Goal: Transaction & Acquisition: Purchase product/service

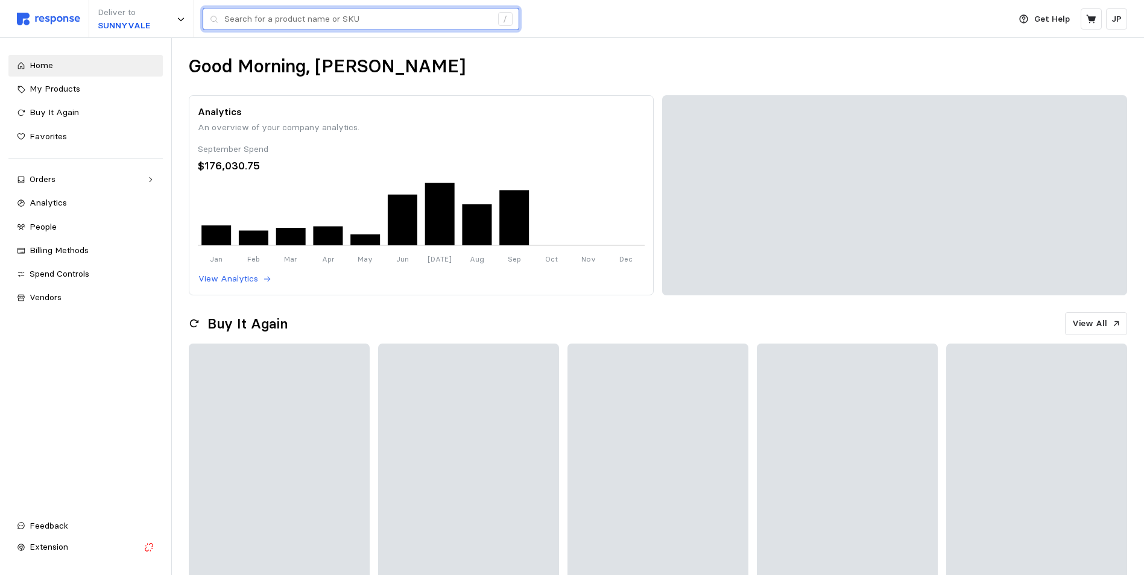
click at [238, 21] on input "text" at bounding box center [357, 19] width 267 height 22
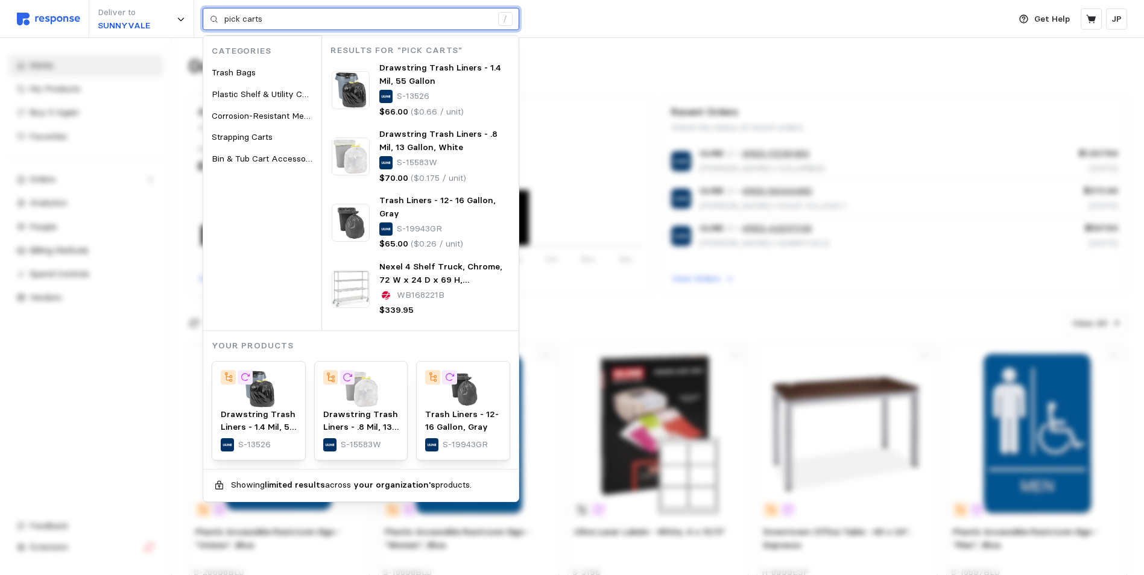
type input "pick carts"
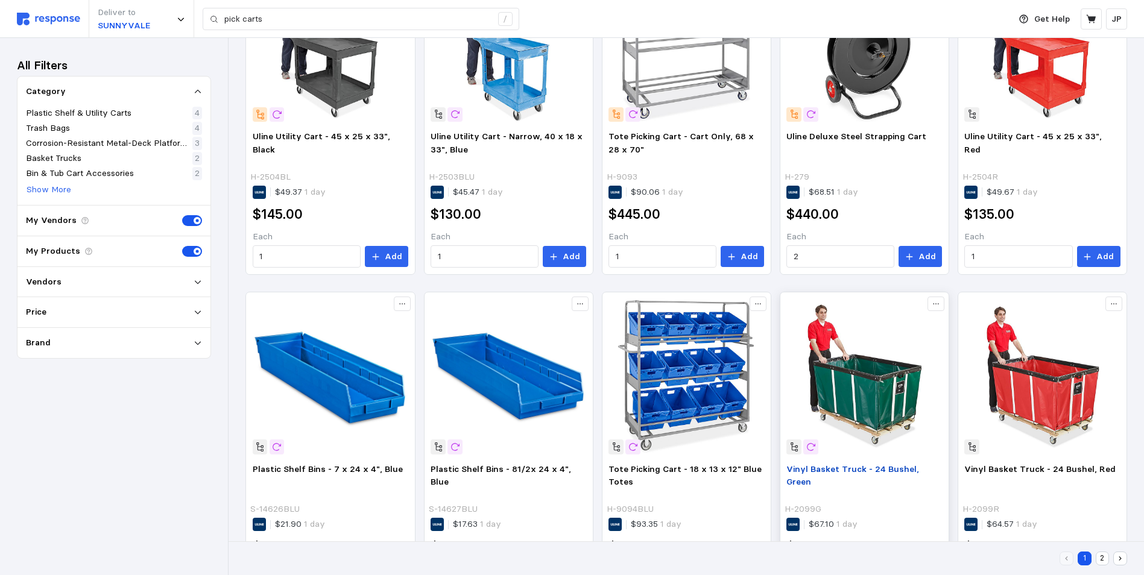
scroll to position [731, 0]
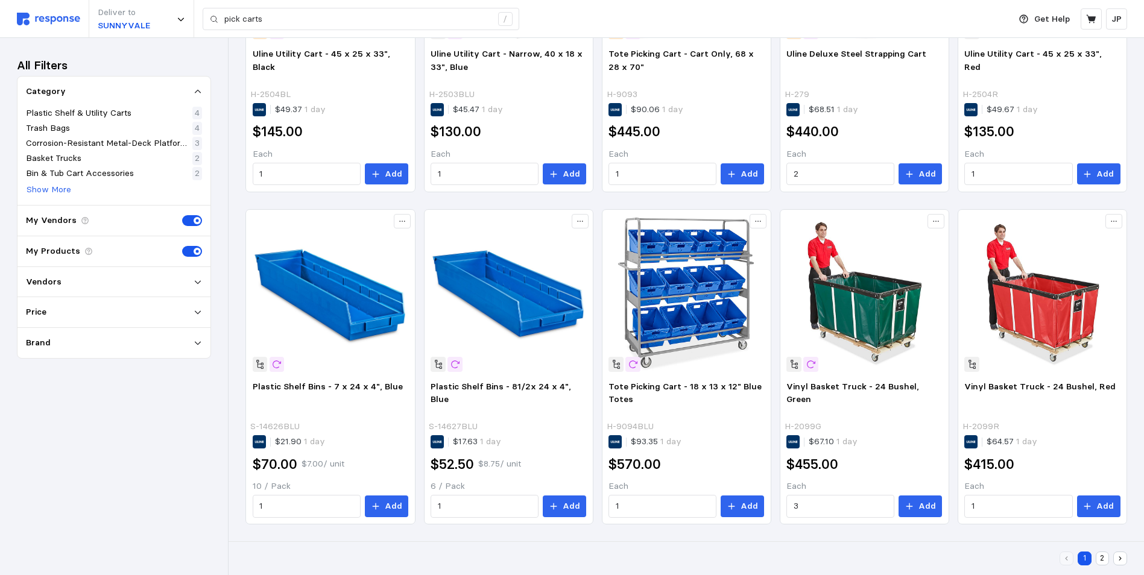
click at [1104, 556] on button "2" at bounding box center [1103, 559] width 14 height 14
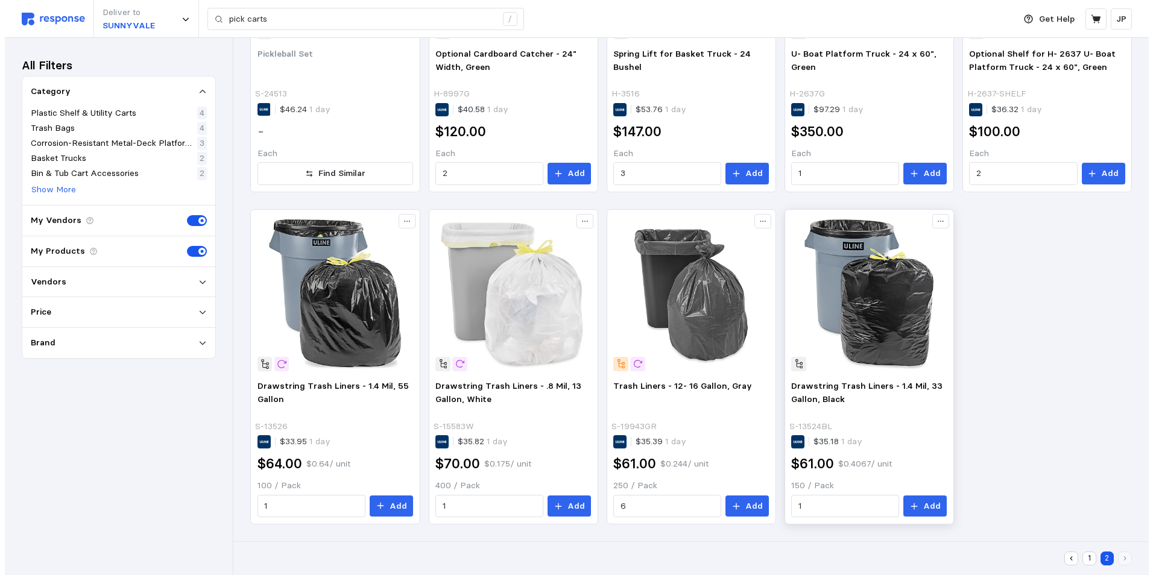
scroll to position [36, 0]
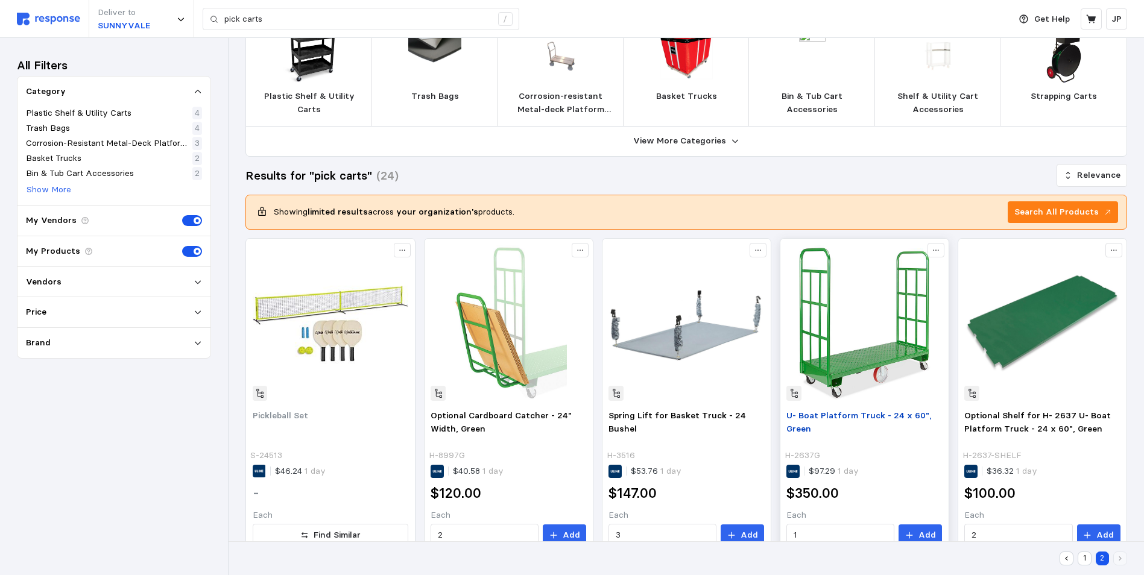
click at [839, 415] on span "U- Boat Platform Truck - 24 x 60", Green" at bounding box center [859, 422] width 145 height 24
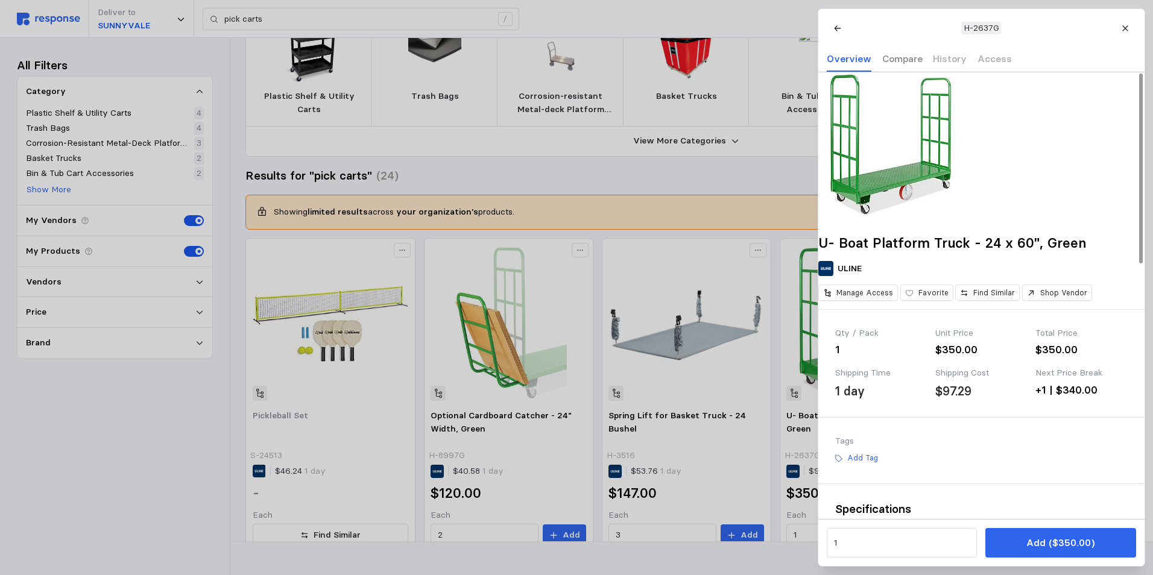
click at [888, 59] on p "Compare" at bounding box center [902, 58] width 40 height 15
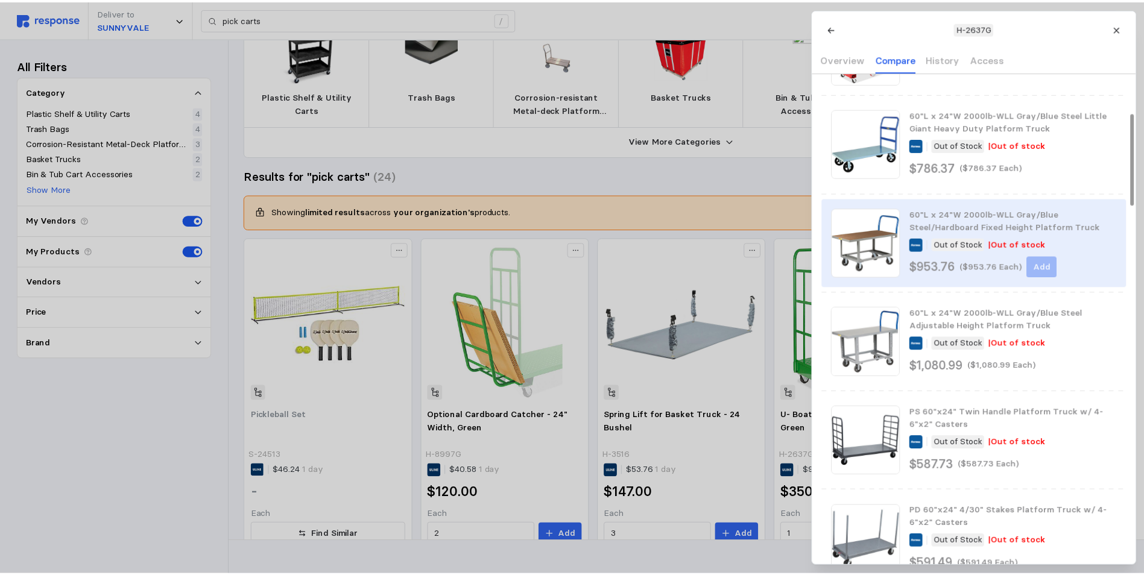
scroll to position [0, 0]
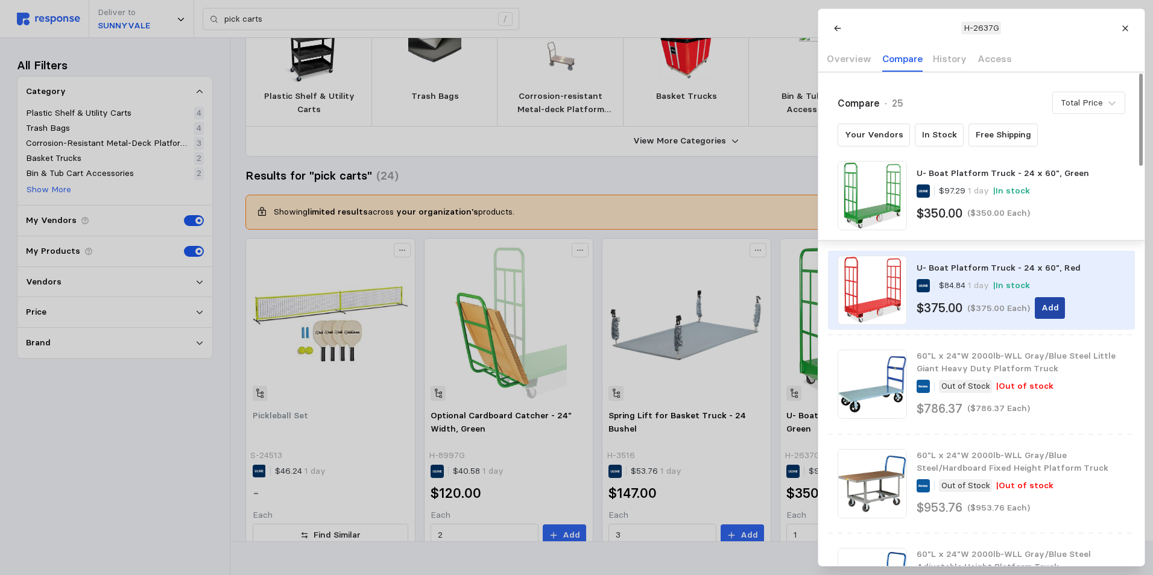
click at [1046, 302] on p "Add" at bounding box center [1049, 308] width 17 height 13
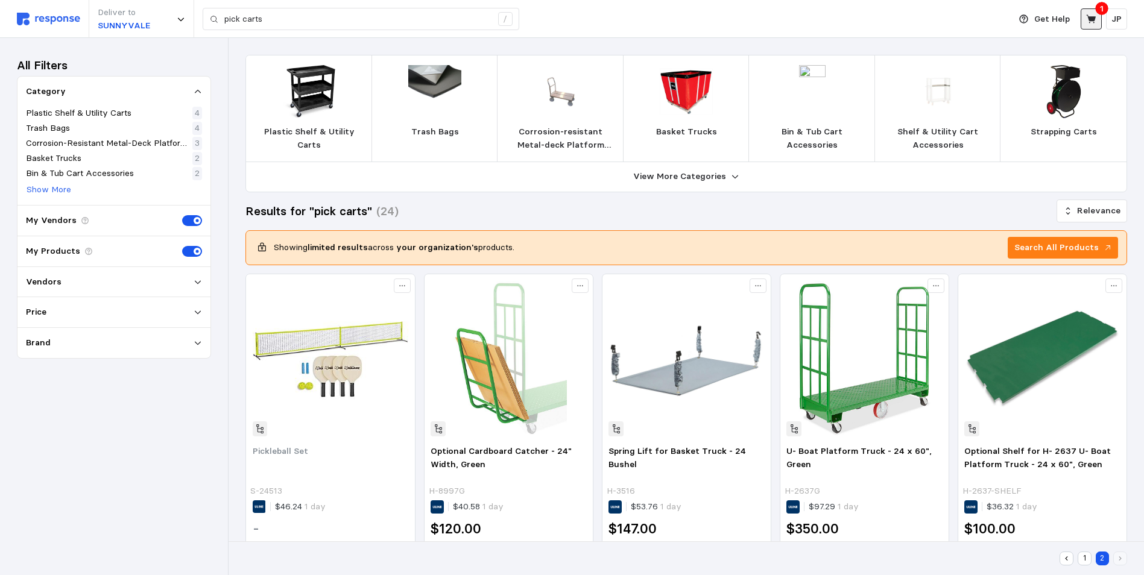
click at [1092, 16] on icon at bounding box center [1091, 19] width 11 height 11
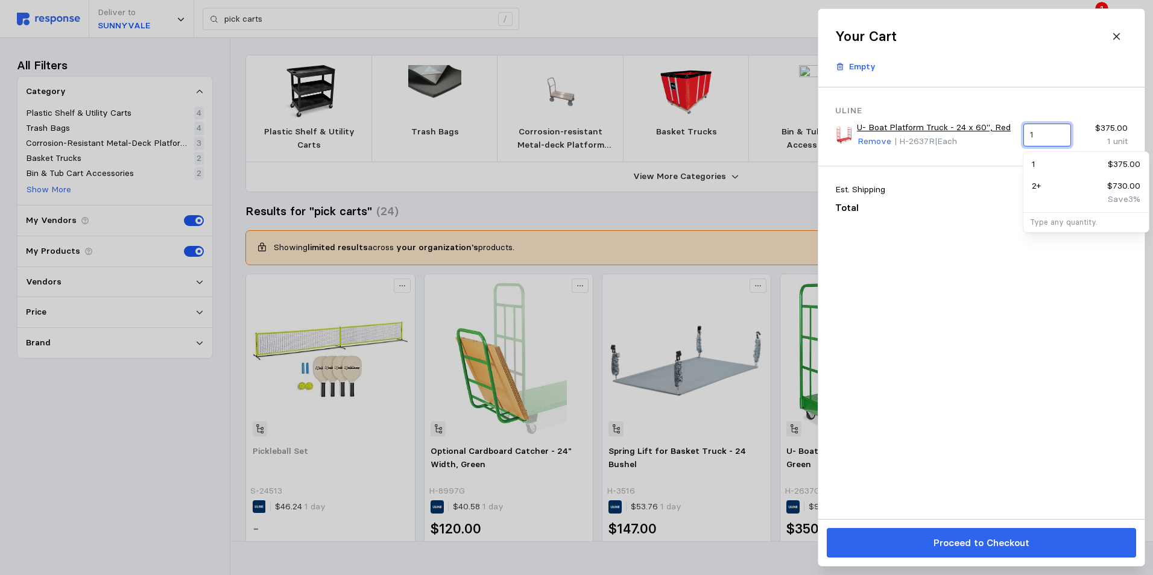
click at [1039, 136] on input "1" at bounding box center [1047, 135] width 34 height 22
drag, startPoint x: 1039, startPoint y: 132, endPoint x: 1027, endPoint y: 134, distance: 12.3
click at [1027, 134] on div "1" at bounding box center [1047, 135] width 48 height 23
type input "6"
click at [1037, 323] on div "Uline U- Boat Platform Truck - 24 x 60", Red Remove | H-2637R | Each 6 $375.00 …" at bounding box center [982, 303] width 326 height 432
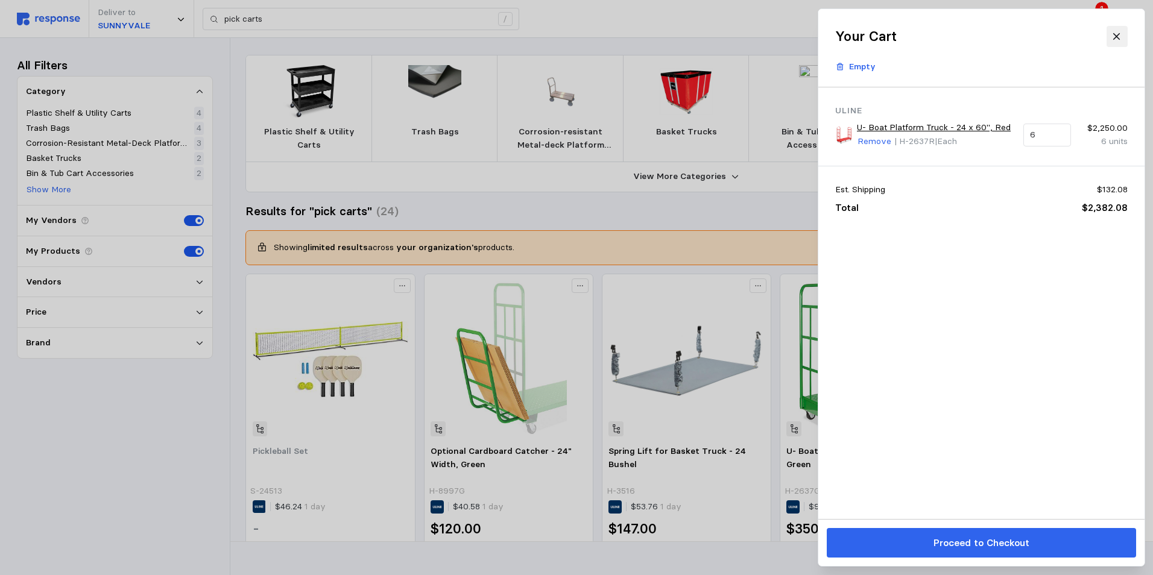
click at [1114, 37] on icon at bounding box center [1117, 36] width 11 height 11
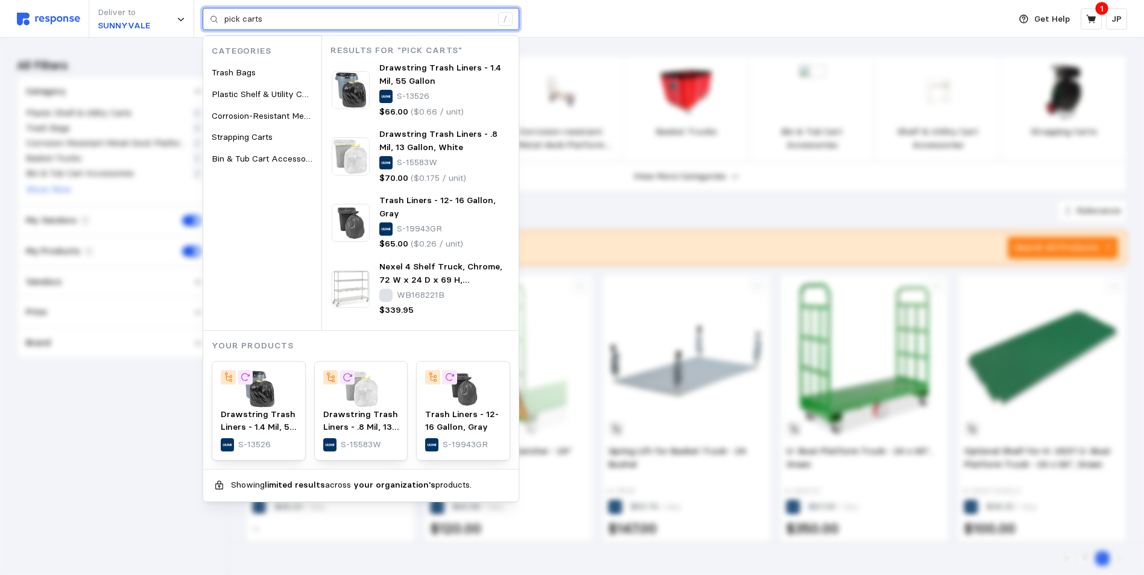
drag, startPoint x: 297, startPoint y: 19, endPoint x: 224, endPoint y: 21, distance: 73.6
click at [224, 21] on div "pick carts /" at bounding box center [361, 19] width 317 height 23
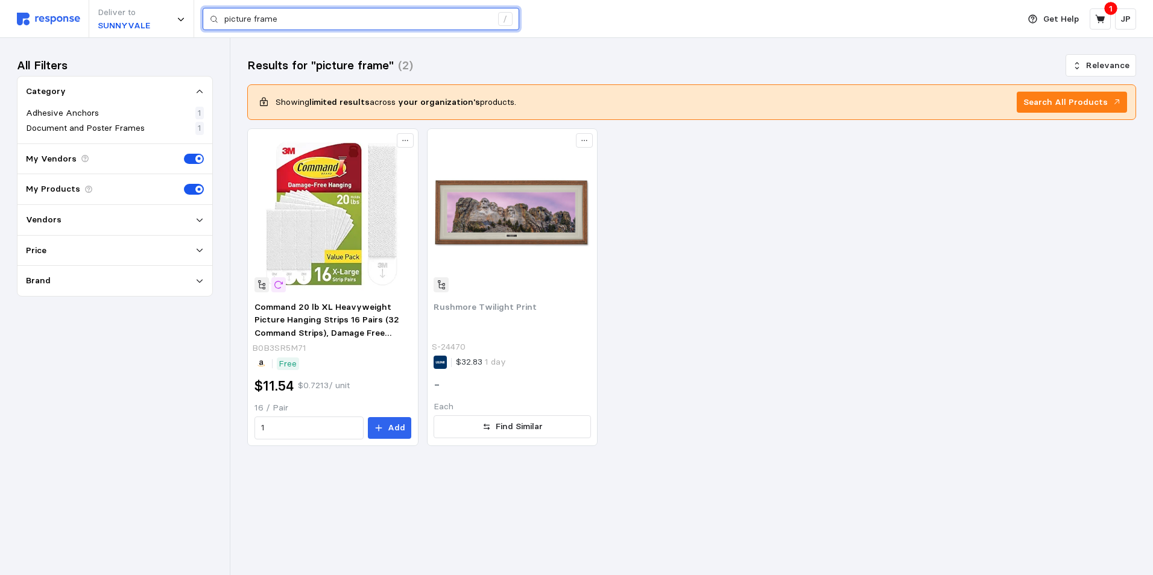
click at [255, 17] on input "picture frame" at bounding box center [357, 19] width 267 height 22
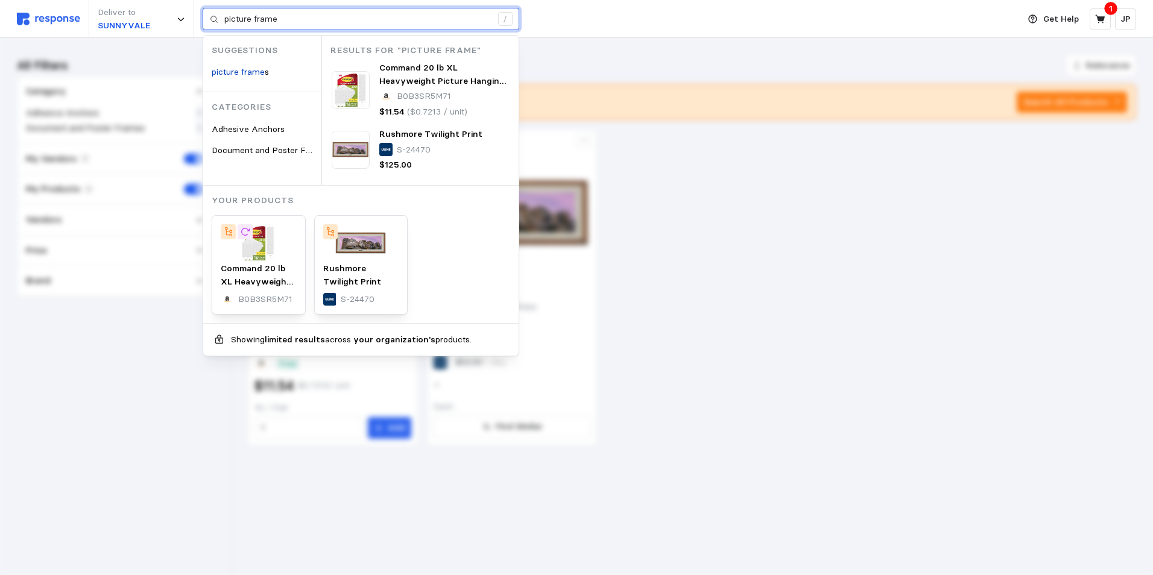
drag, startPoint x: 251, startPoint y: 18, endPoint x: 234, endPoint y: 19, distance: 16.9
click at [234, 19] on input "picture frame" at bounding box center [357, 19] width 267 height 22
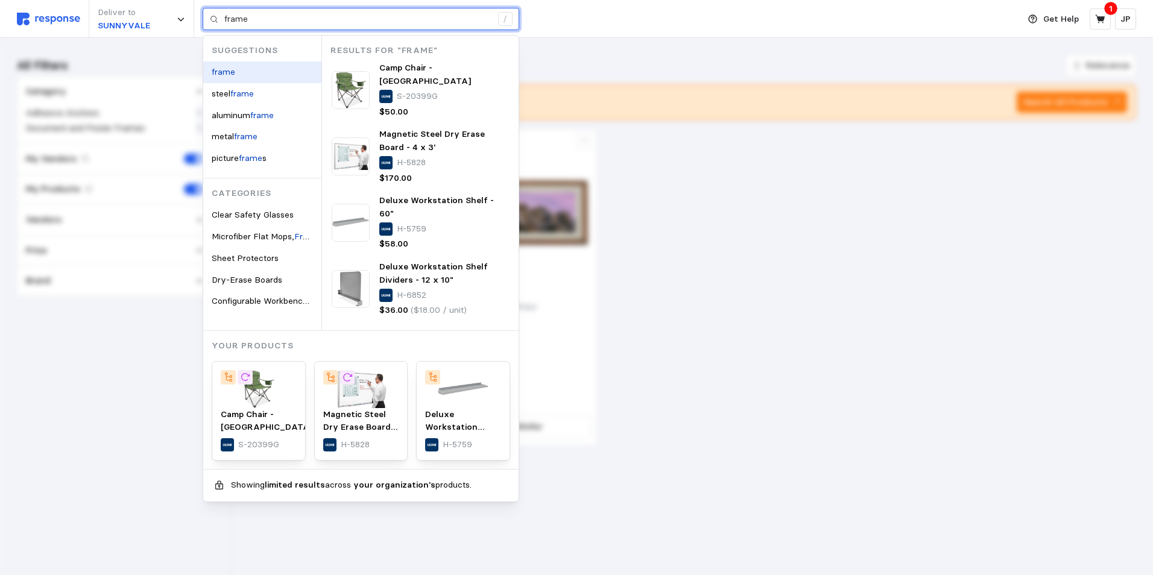
click at [220, 72] on mark "frame" at bounding box center [224, 71] width 24 height 11
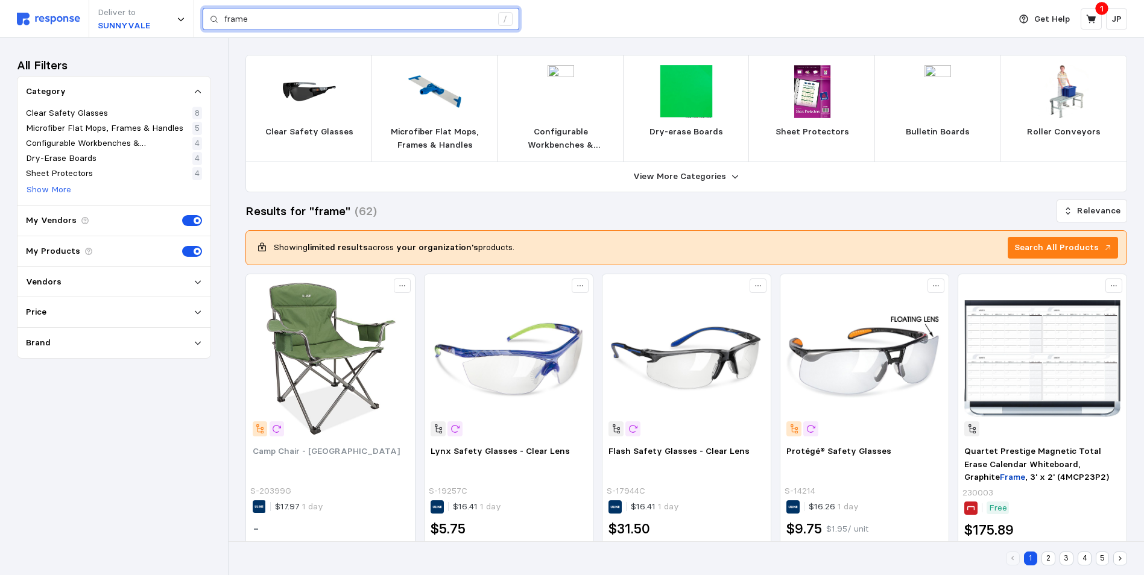
drag, startPoint x: 262, startPoint y: 12, endPoint x: 223, endPoint y: 21, distance: 40.1
click at [223, 21] on div "frame /" at bounding box center [361, 19] width 317 height 23
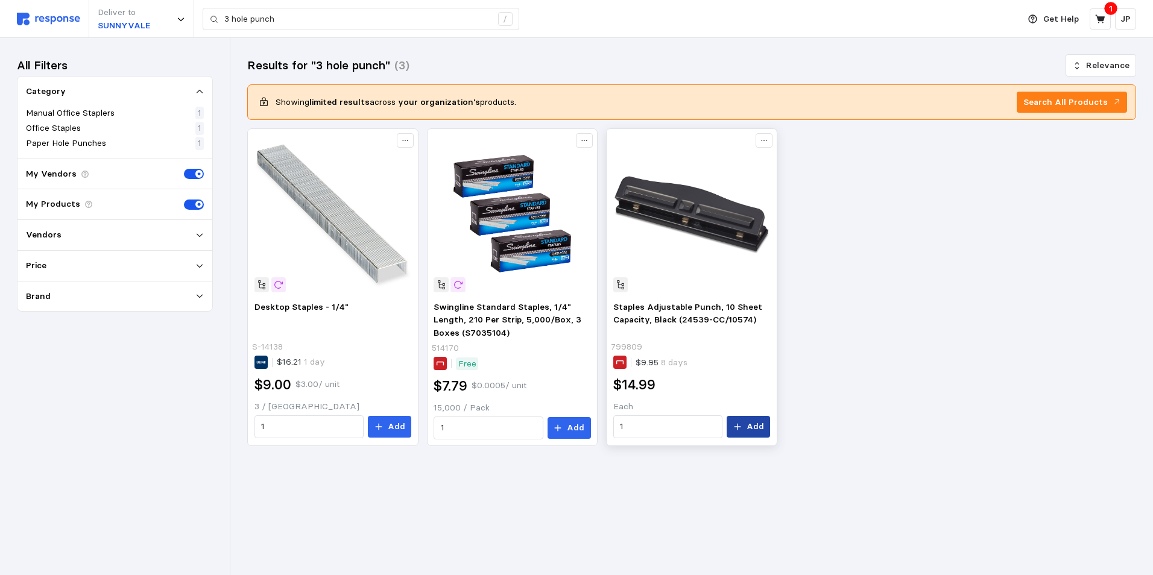
click at [755, 425] on p "Add" at bounding box center [755, 426] width 17 height 13
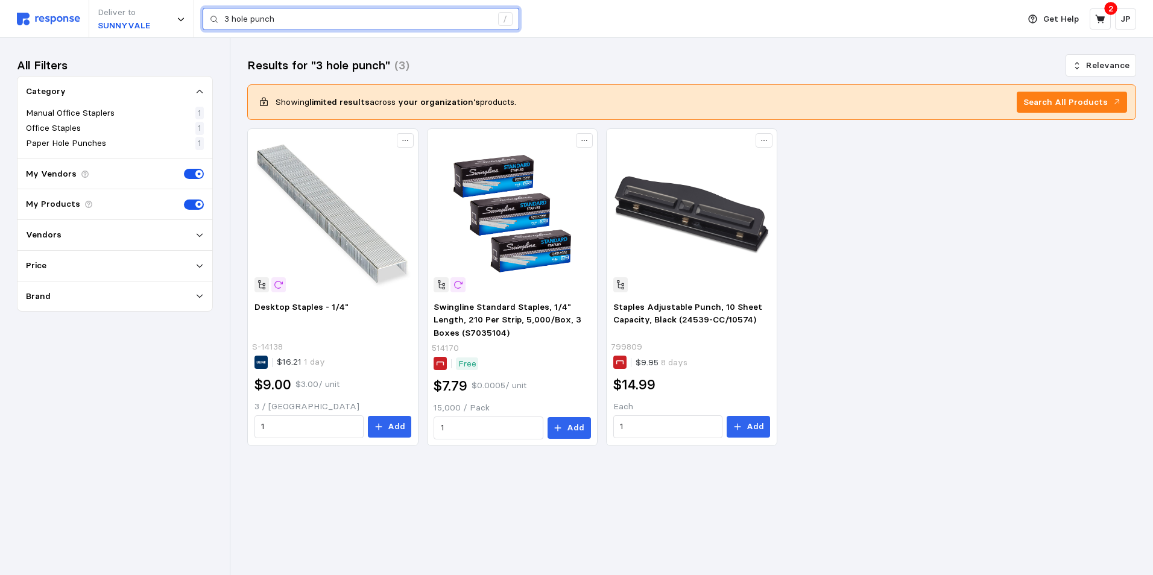
drag, startPoint x: 276, startPoint y: 19, endPoint x: 212, endPoint y: 19, distance: 63.9
click at [212, 19] on div "3 hole punch /" at bounding box center [361, 19] width 317 height 23
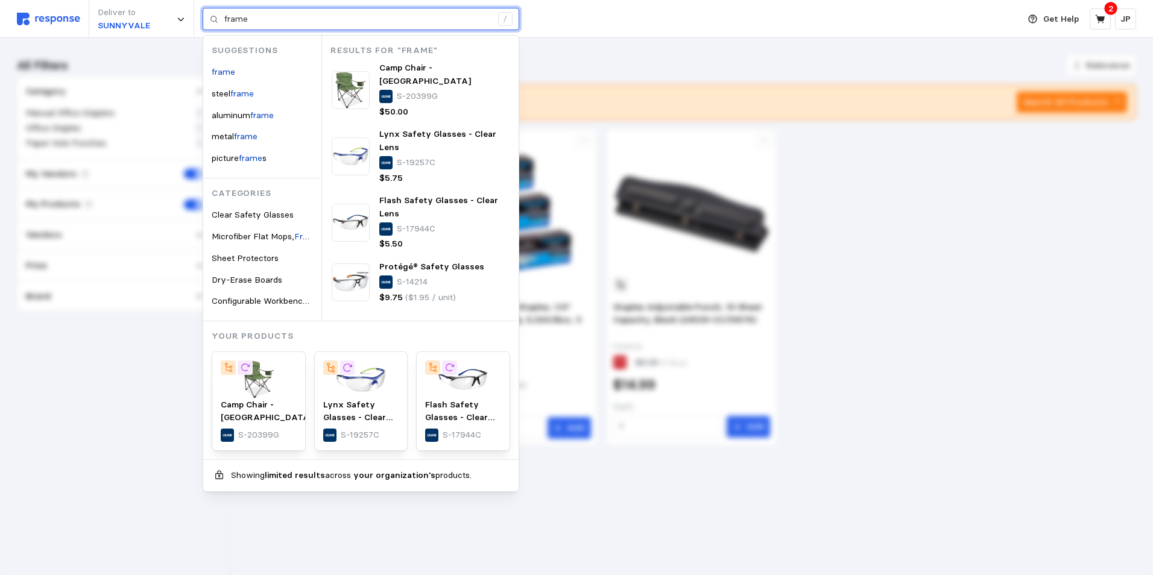
type input "frame"
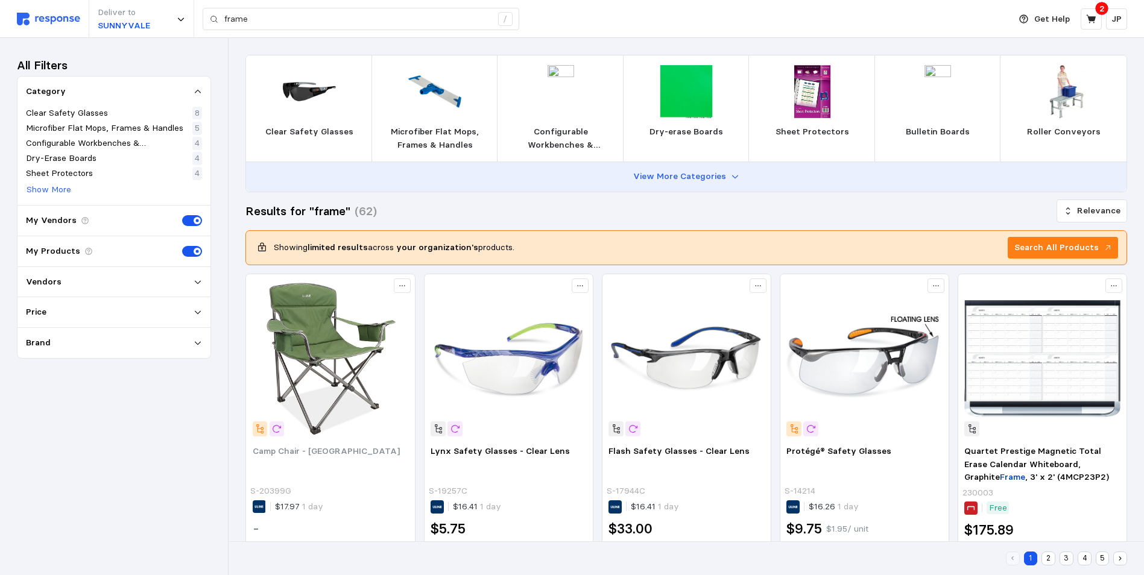
click at [731, 177] on icon at bounding box center [735, 177] width 8 height 8
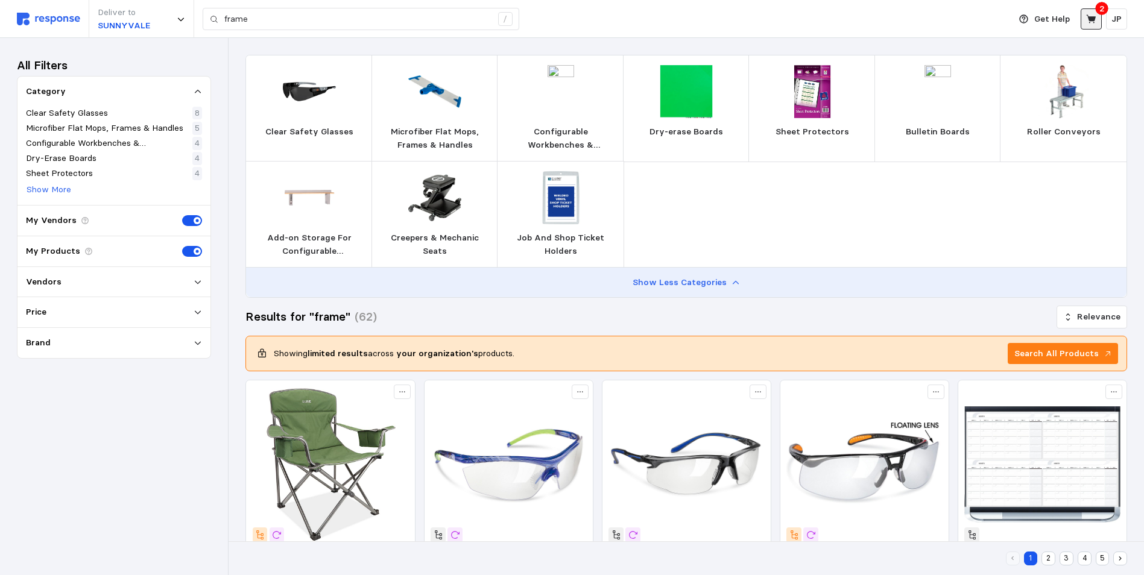
click at [1092, 16] on icon at bounding box center [1091, 19] width 11 height 11
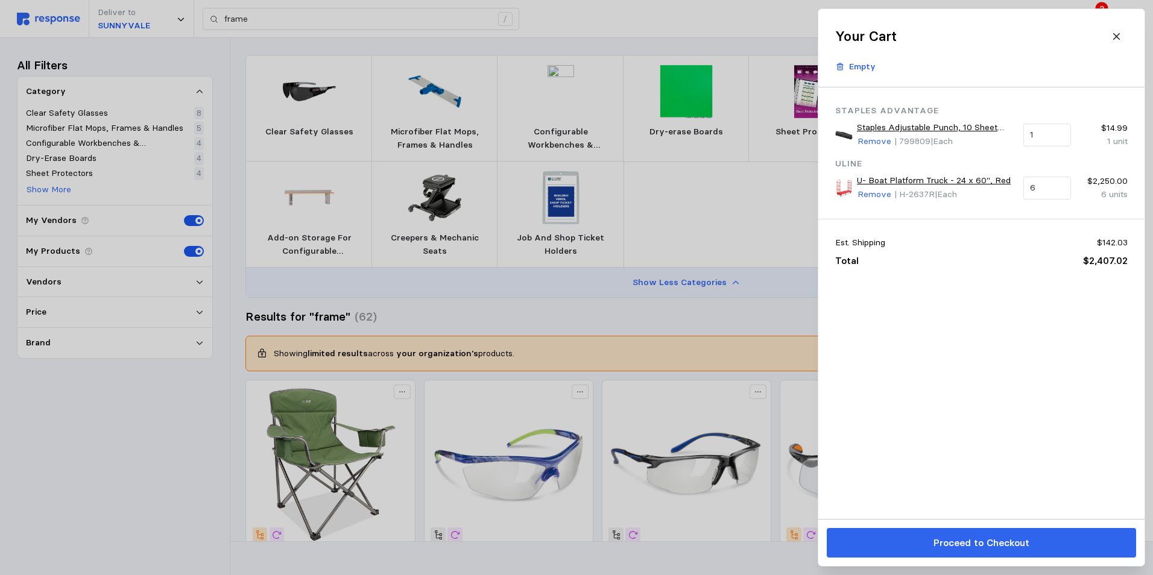
click at [974, 544] on p "Proceed to Checkout" at bounding box center [981, 543] width 96 height 15
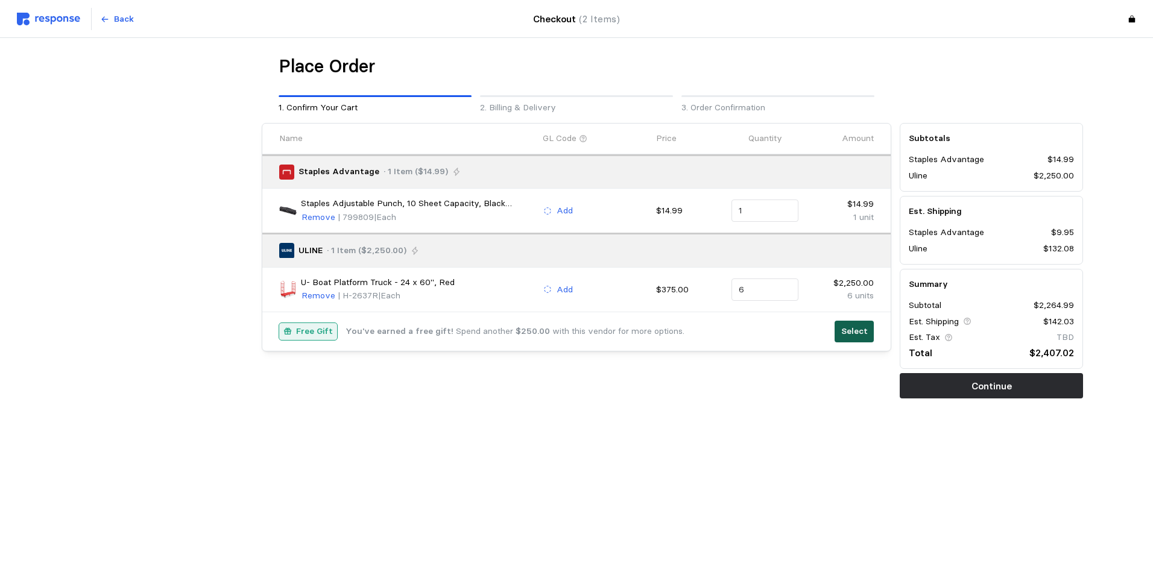
click at [847, 326] on p "Select" at bounding box center [854, 331] width 27 height 13
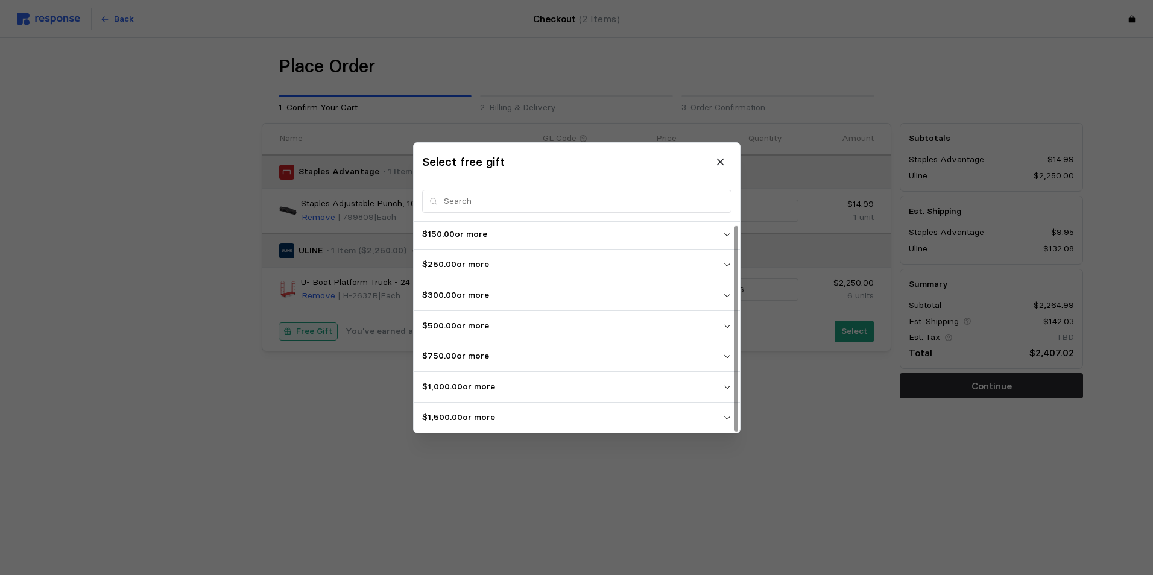
scroll to position [3, 0]
click at [725, 415] on icon "button" at bounding box center [727, 417] width 8 height 8
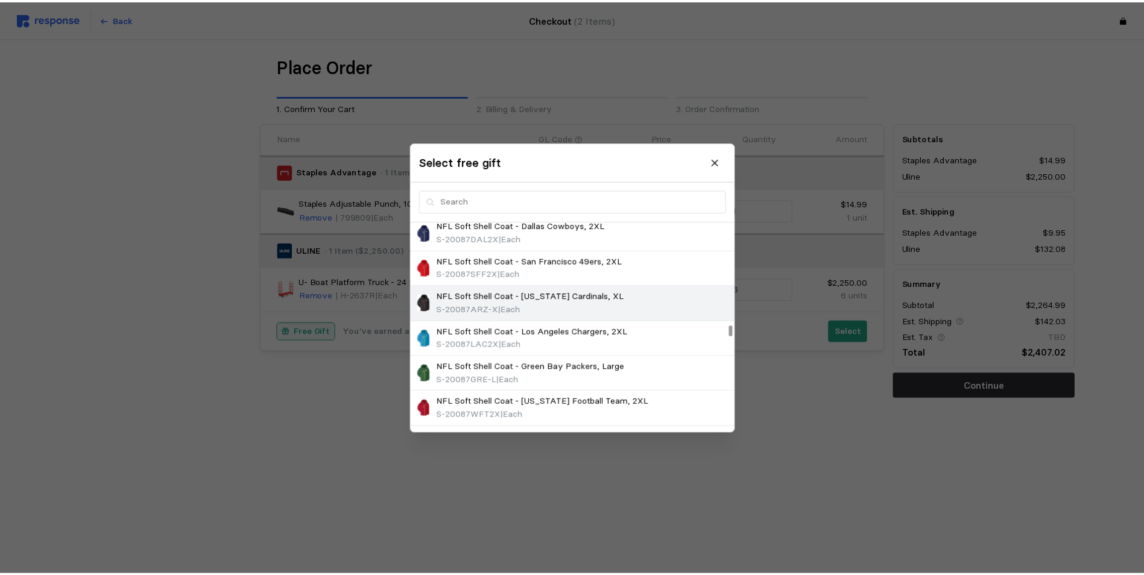
scroll to position [2026, 0]
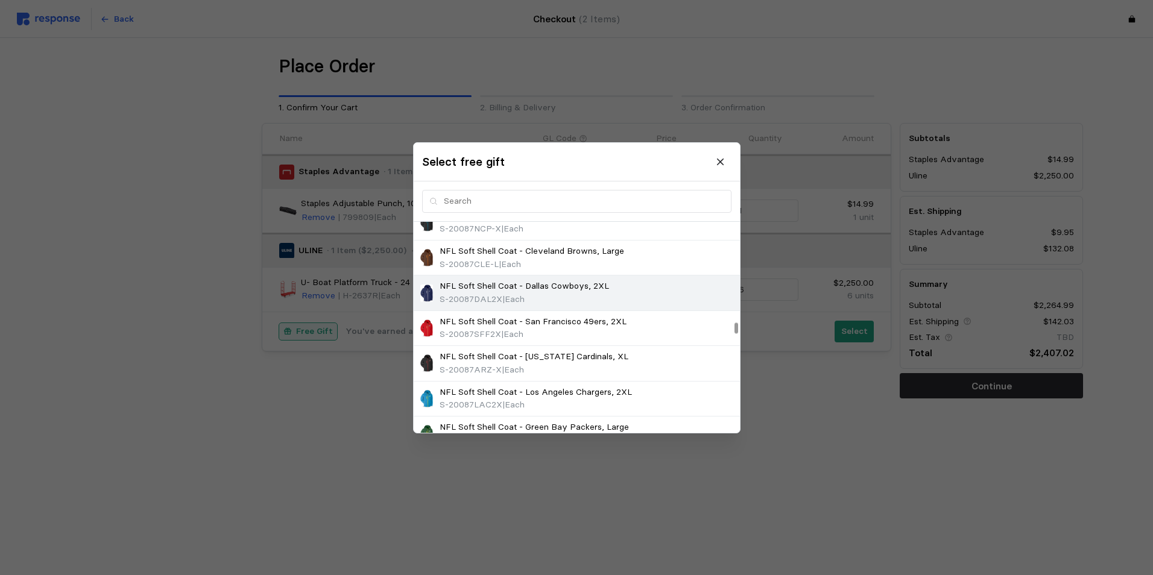
drag, startPoint x: 509, startPoint y: 284, endPoint x: 521, endPoint y: 291, distance: 14.1
click at [509, 284] on p "NFL Soft Shell Coat - Dallas Cowboys, 2XL" at bounding box center [525, 286] width 170 height 13
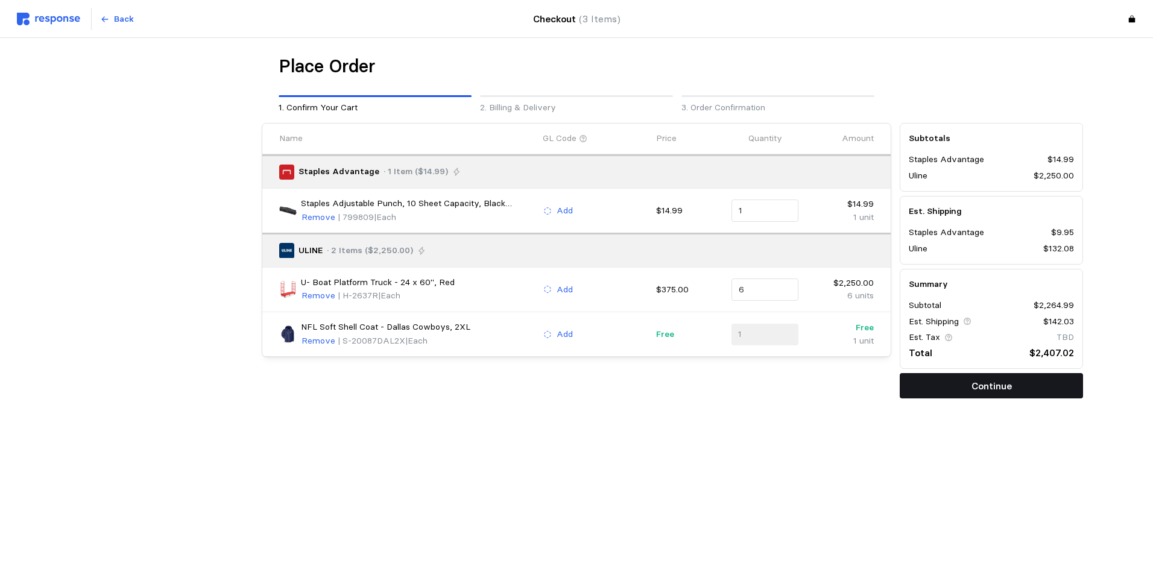
click at [986, 379] on p "Continue" at bounding box center [992, 386] width 40 height 15
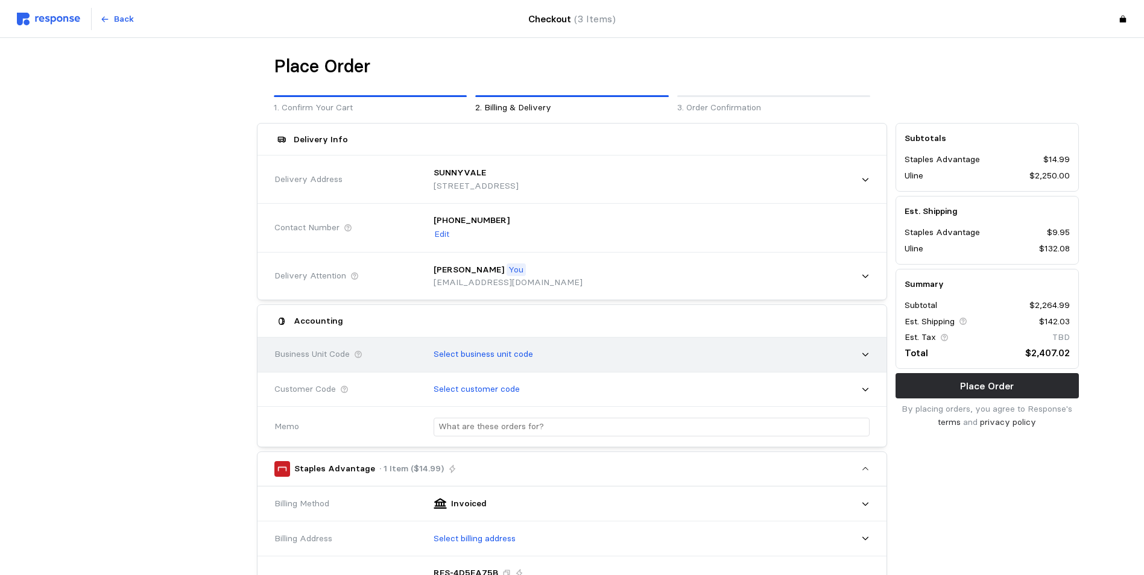
click at [866, 355] on icon at bounding box center [865, 354] width 8 height 8
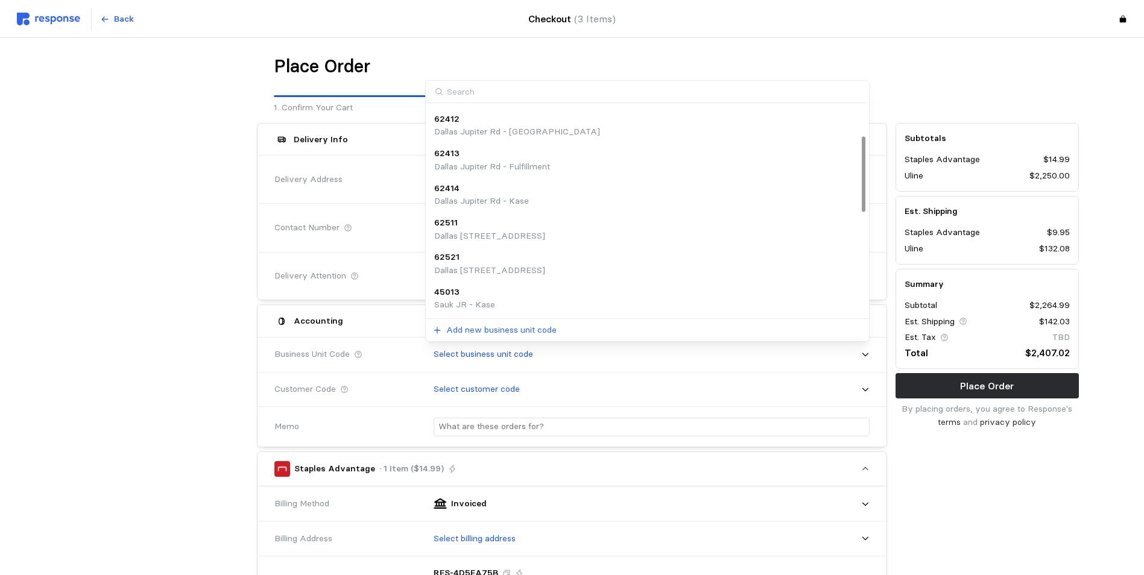
scroll to position [0, 0]
click at [448, 115] on p "61011" at bounding box center [445, 115] width 22 height 13
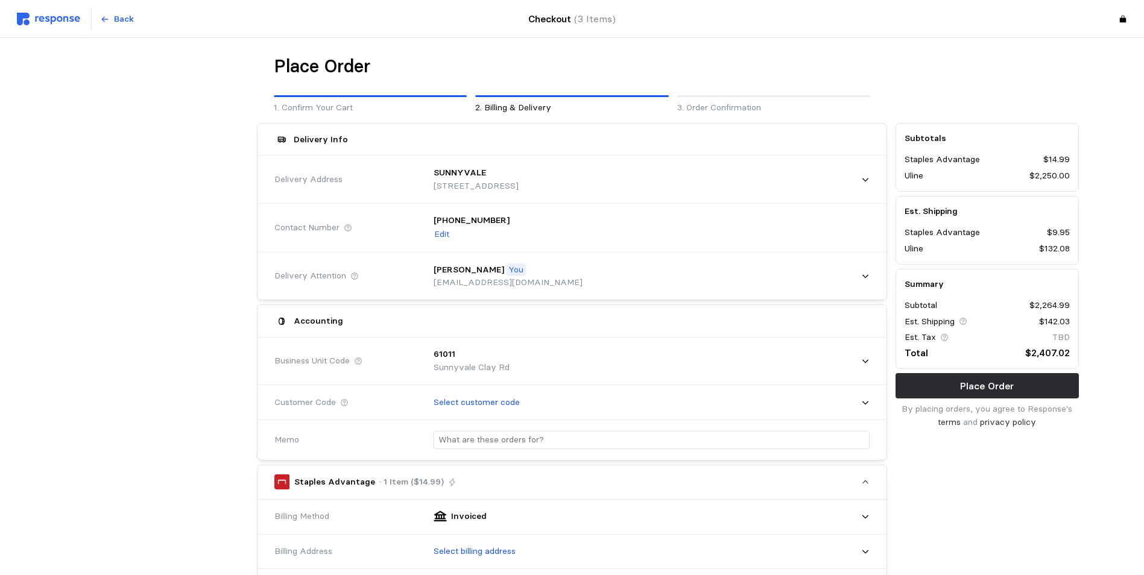
scroll to position [60, 0]
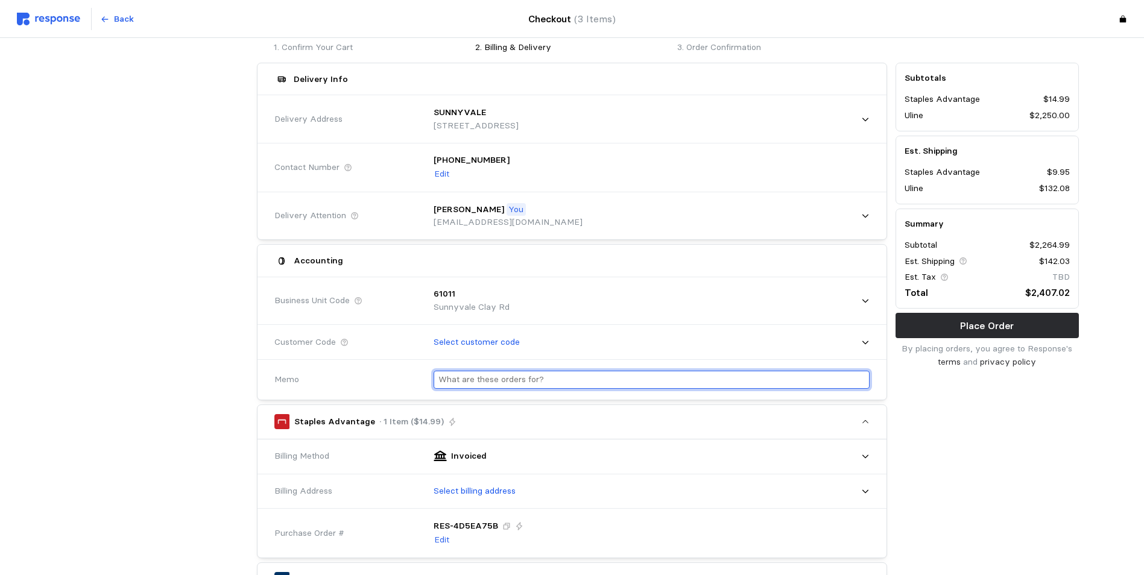
click at [454, 381] on input "text" at bounding box center [652, 380] width 426 height 17
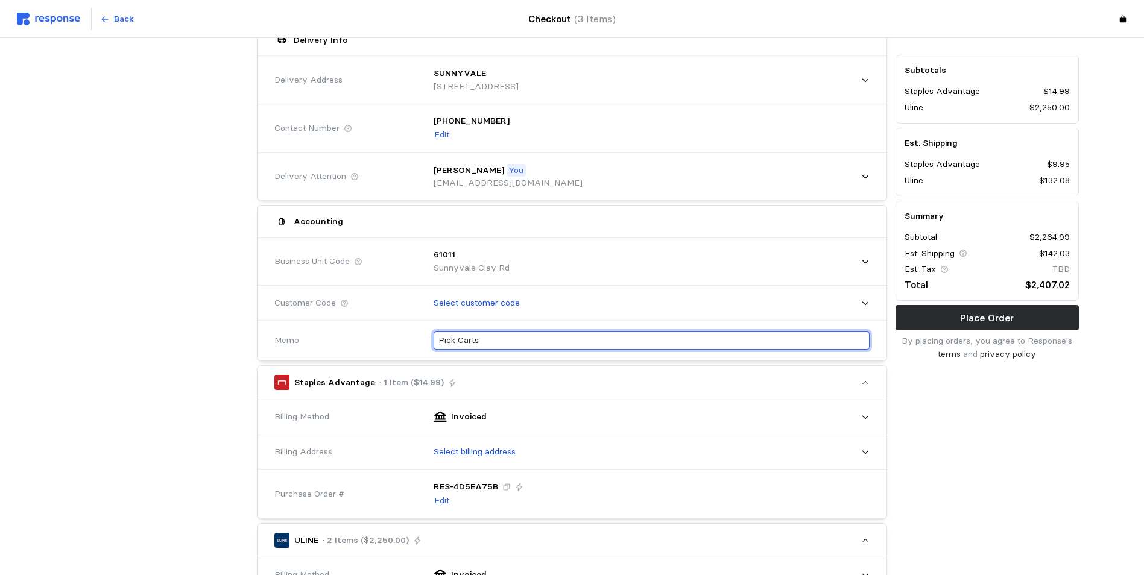
scroll to position [121, 0]
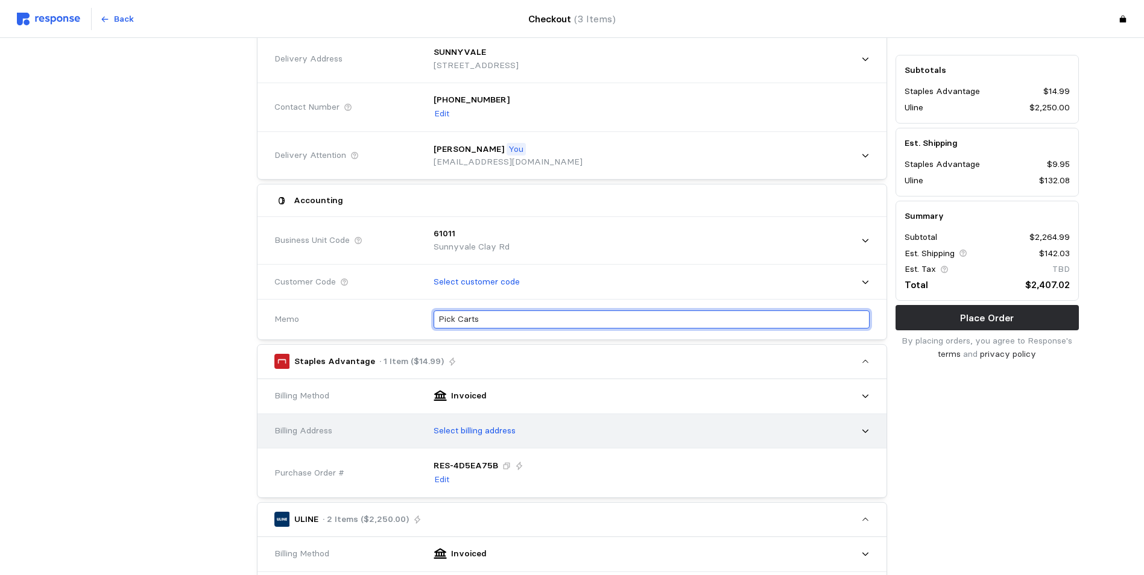
type input "Pick Carts"
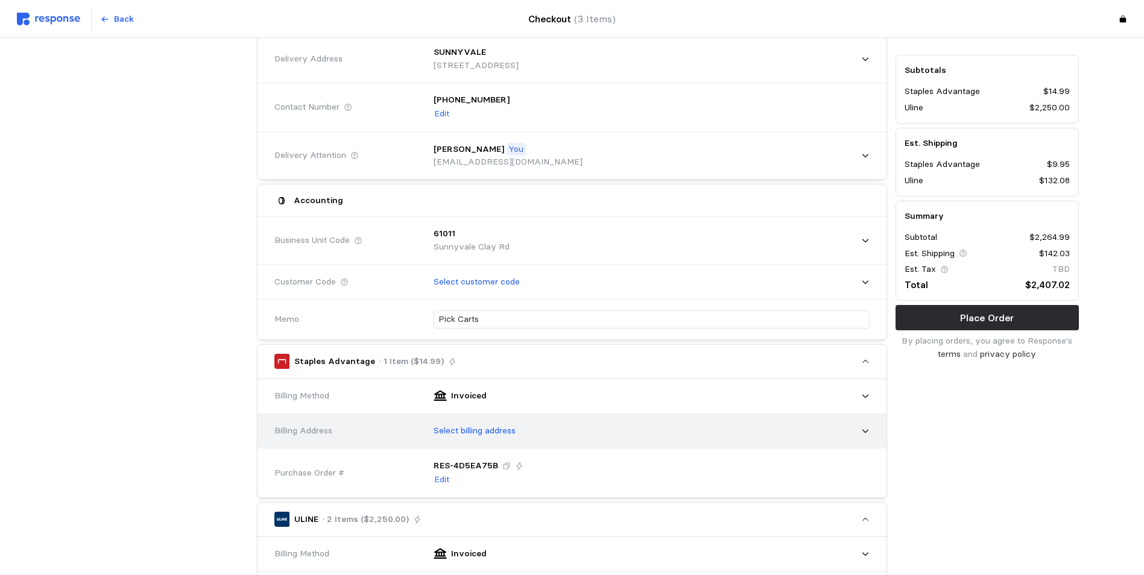
click at [863, 428] on icon at bounding box center [865, 431] width 8 height 8
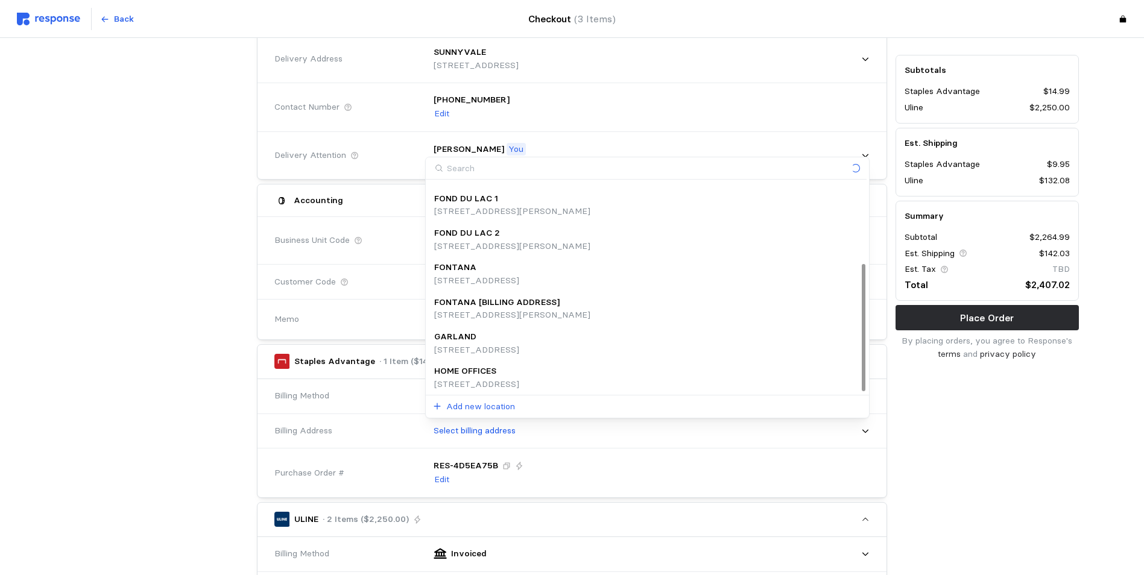
scroll to position [135, 0]
click at [492, 370] on p "HOME OFFICES" at bounding box center [465, 368] width 62 height 13
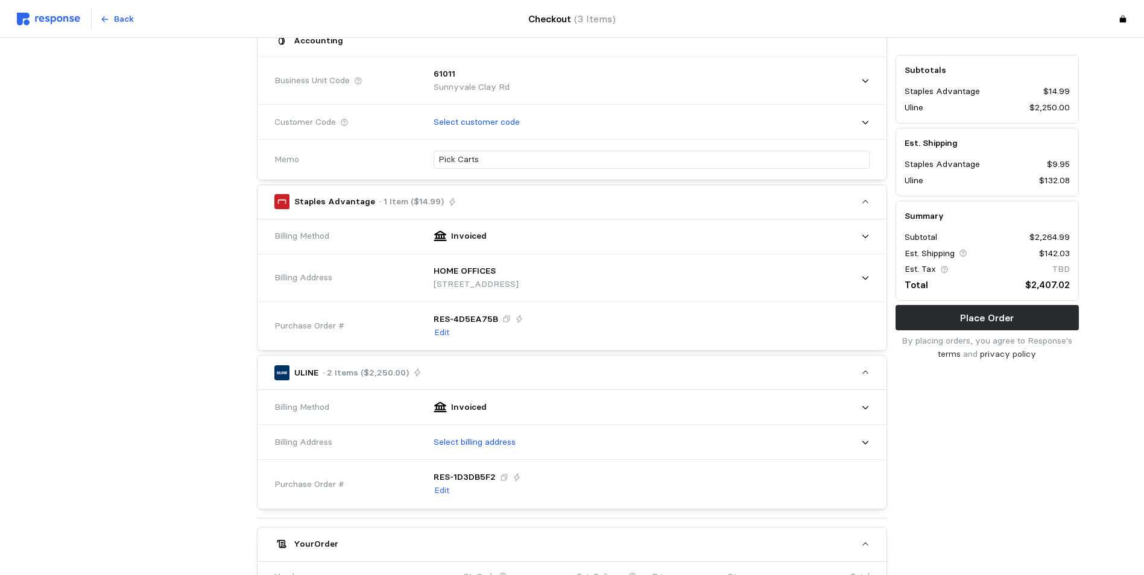
scroll to position [302, 0]
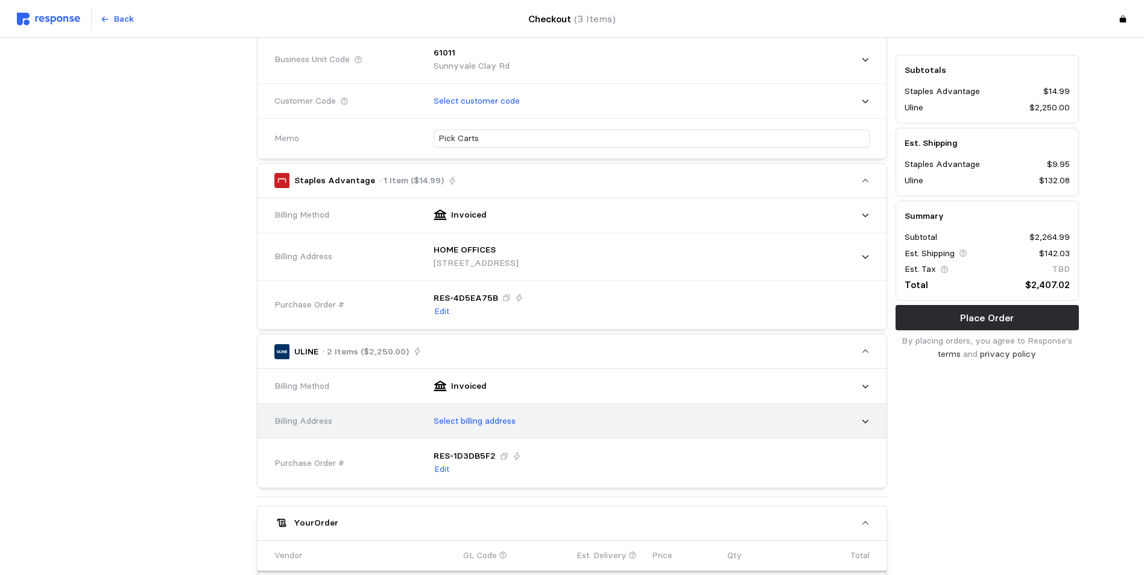
click at [866, 421] on icon at bounding box center [865, 421] width 8 height 8
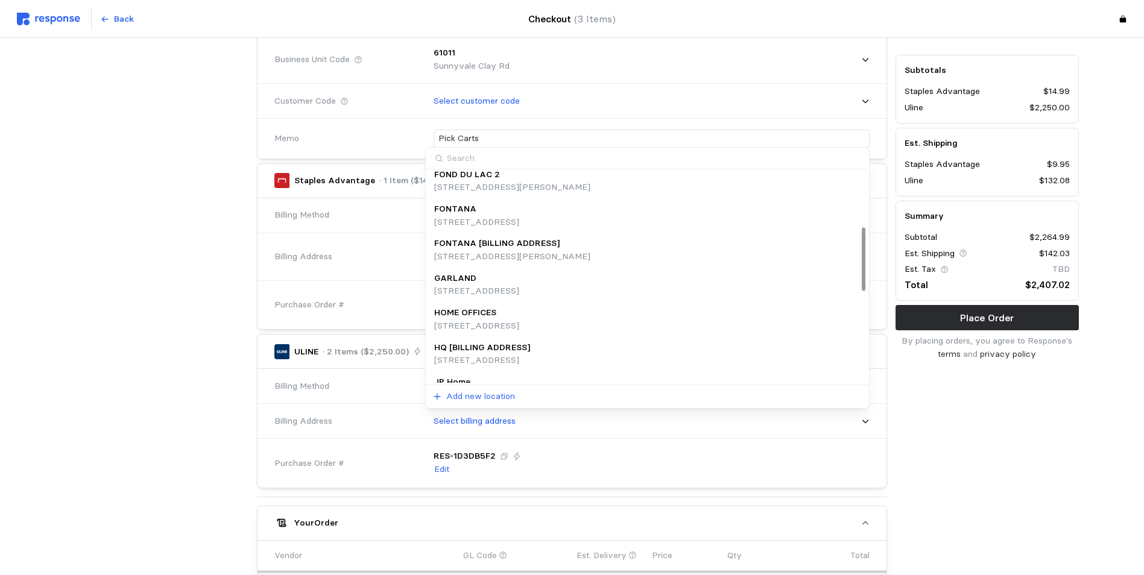
scroll to position [241, 0]
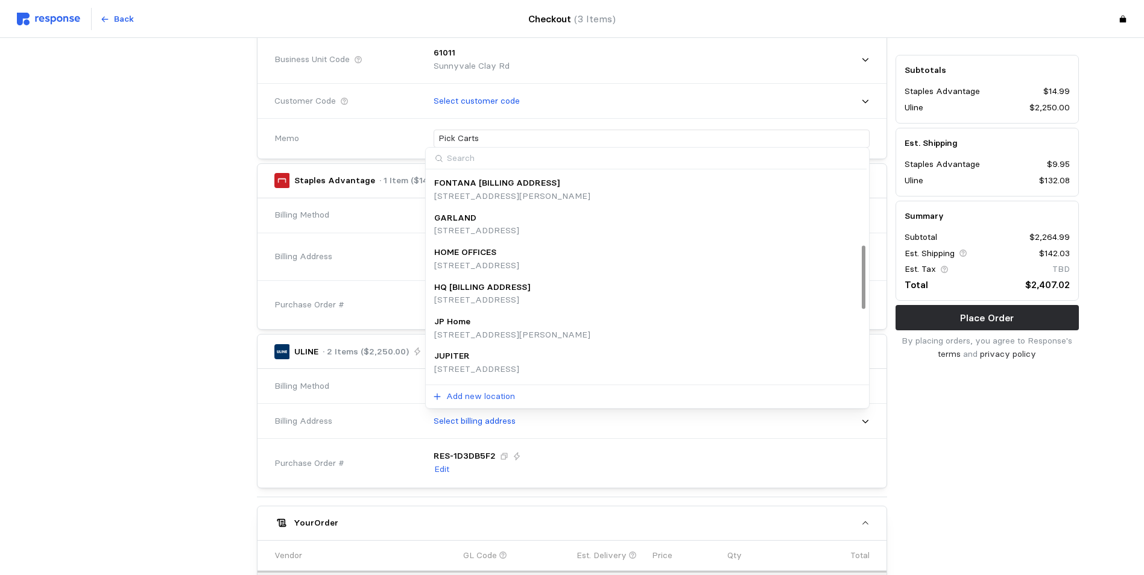
click at [503, 294] on p "[STREET_ADDRESS]" at bounding box center [482, 300] width 96 height 13
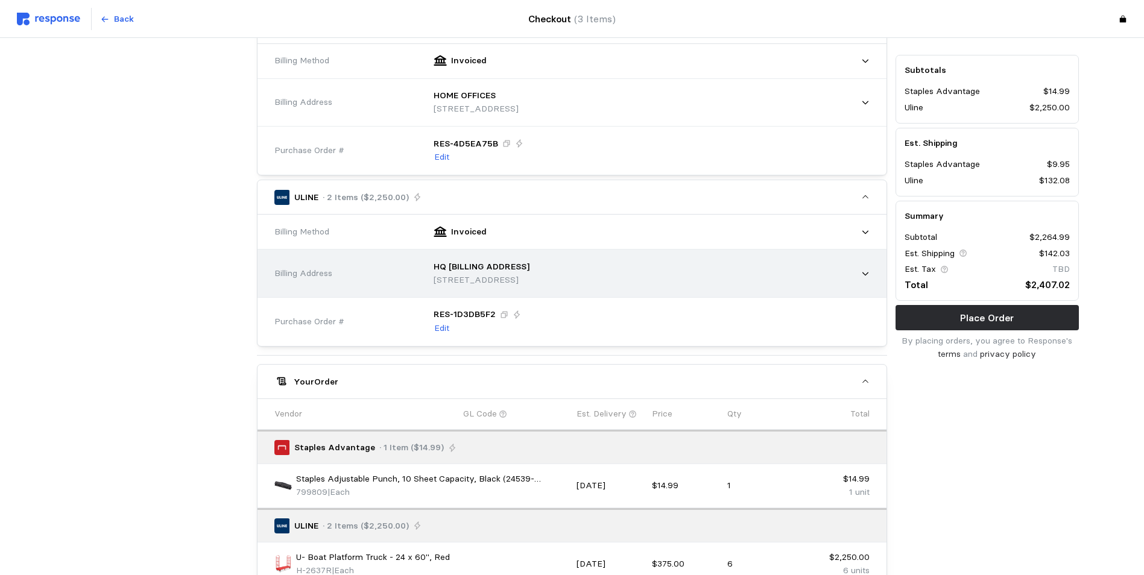
scroll to position [442, 0]
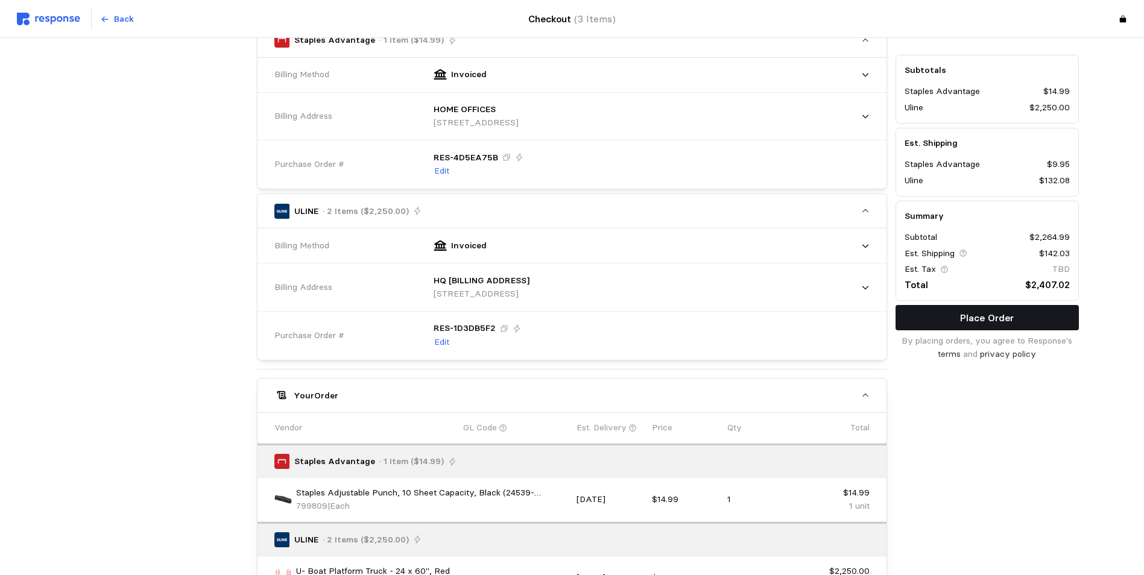
click at [981, 321] on p "Place Order" at bounding box center [987, 318] width 54 height 15
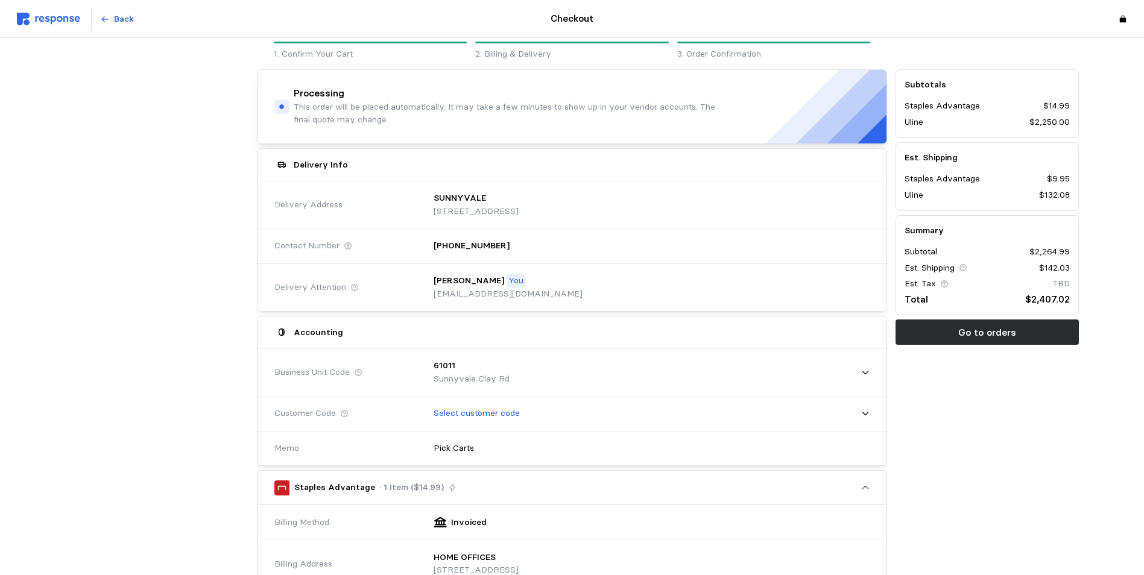
scroll to position [0, 0]
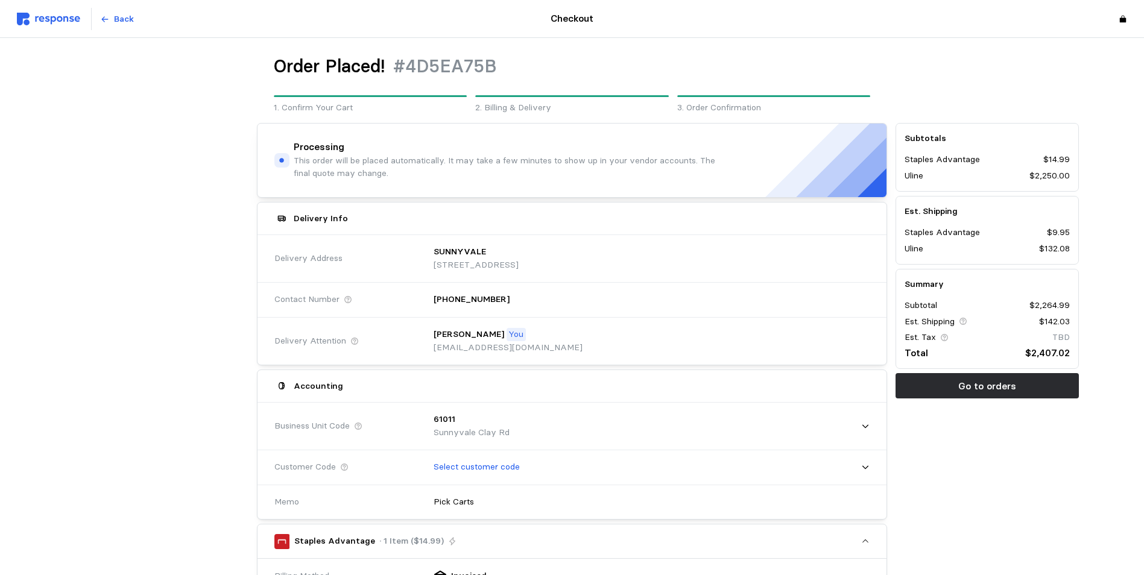
click at [41, 17] on img at bounding box center [48, 19] width 63 height 13
